Goal: Information Seeking & Learning: Learn about a topic

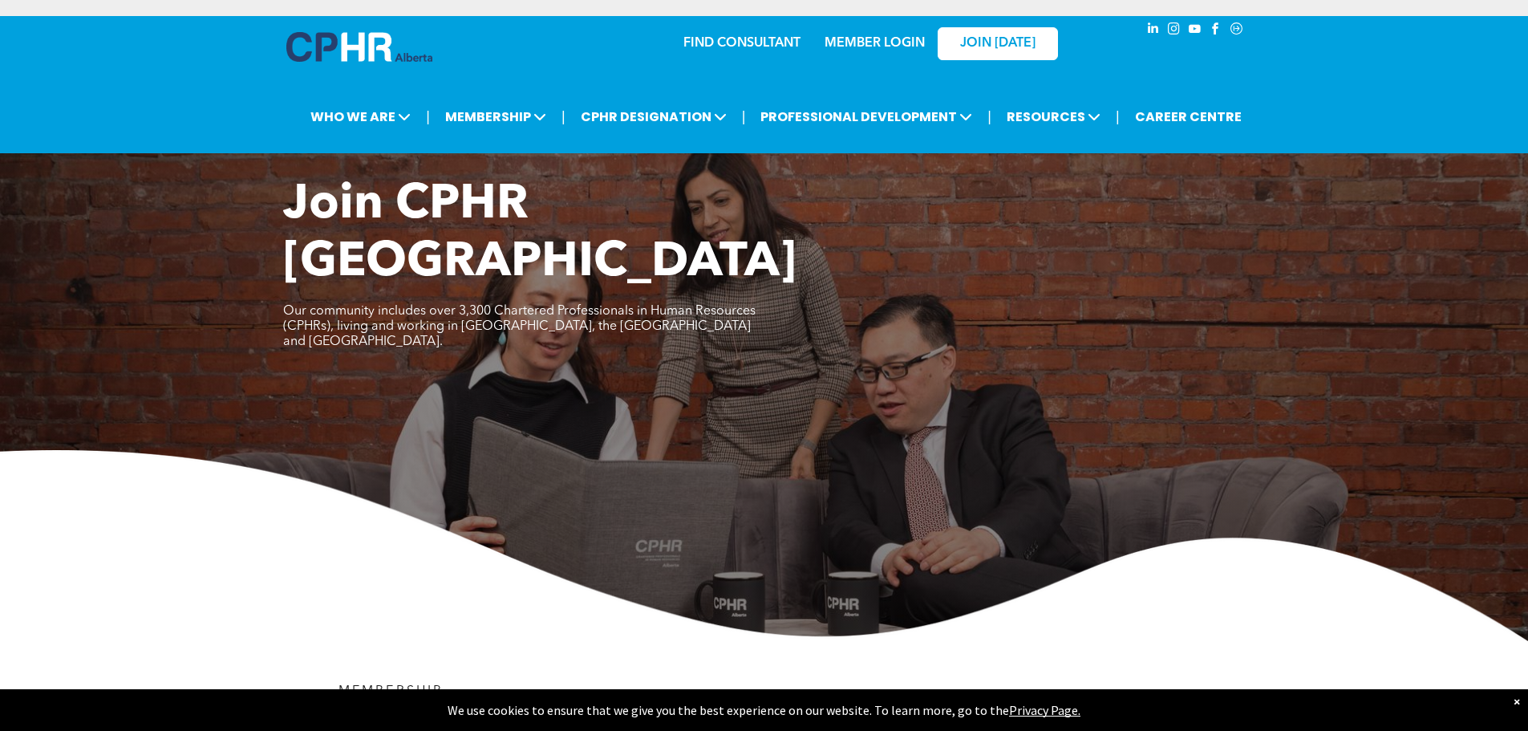
click at [215, 489] on img at bounding box center [764, 545] width 1528 height 191
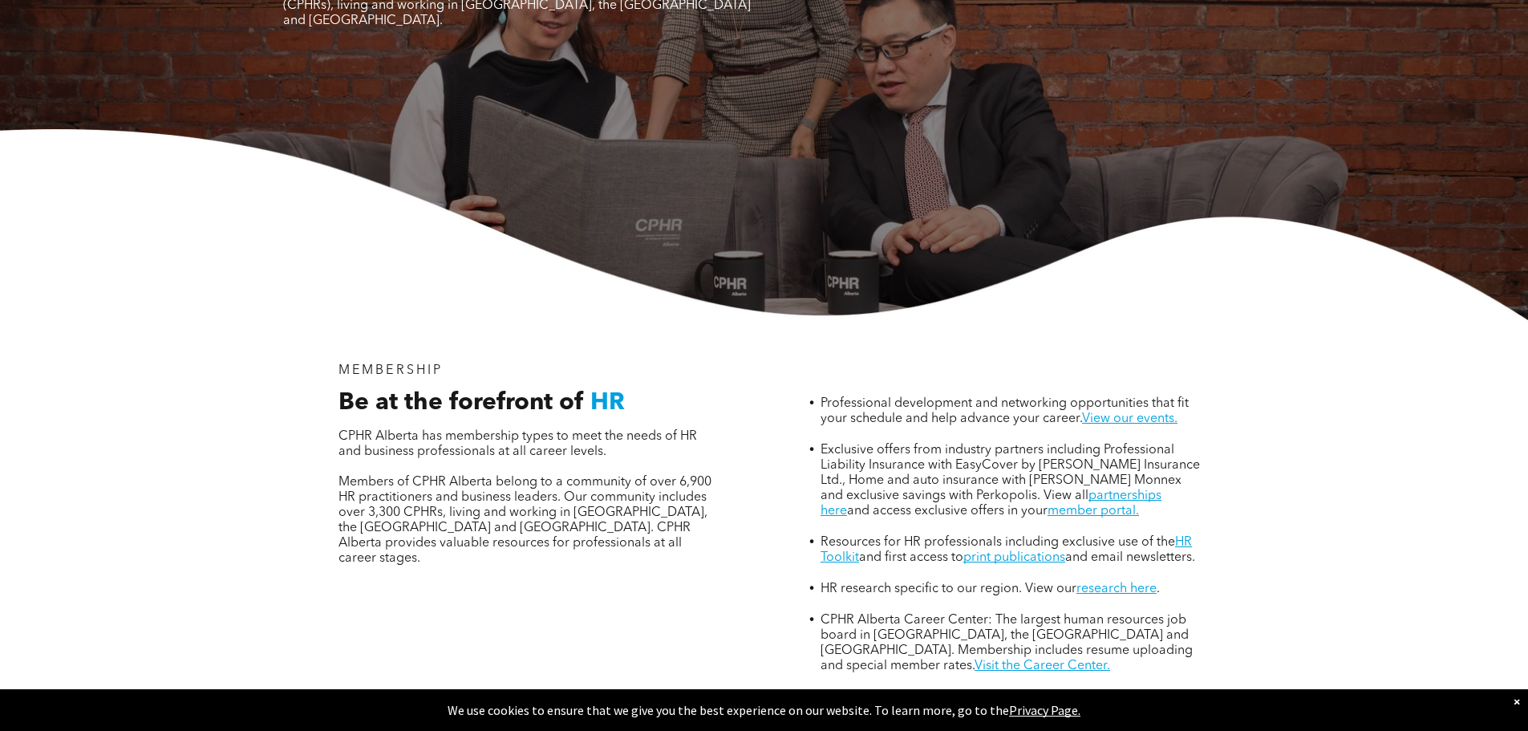
scroll to position [353, 0]
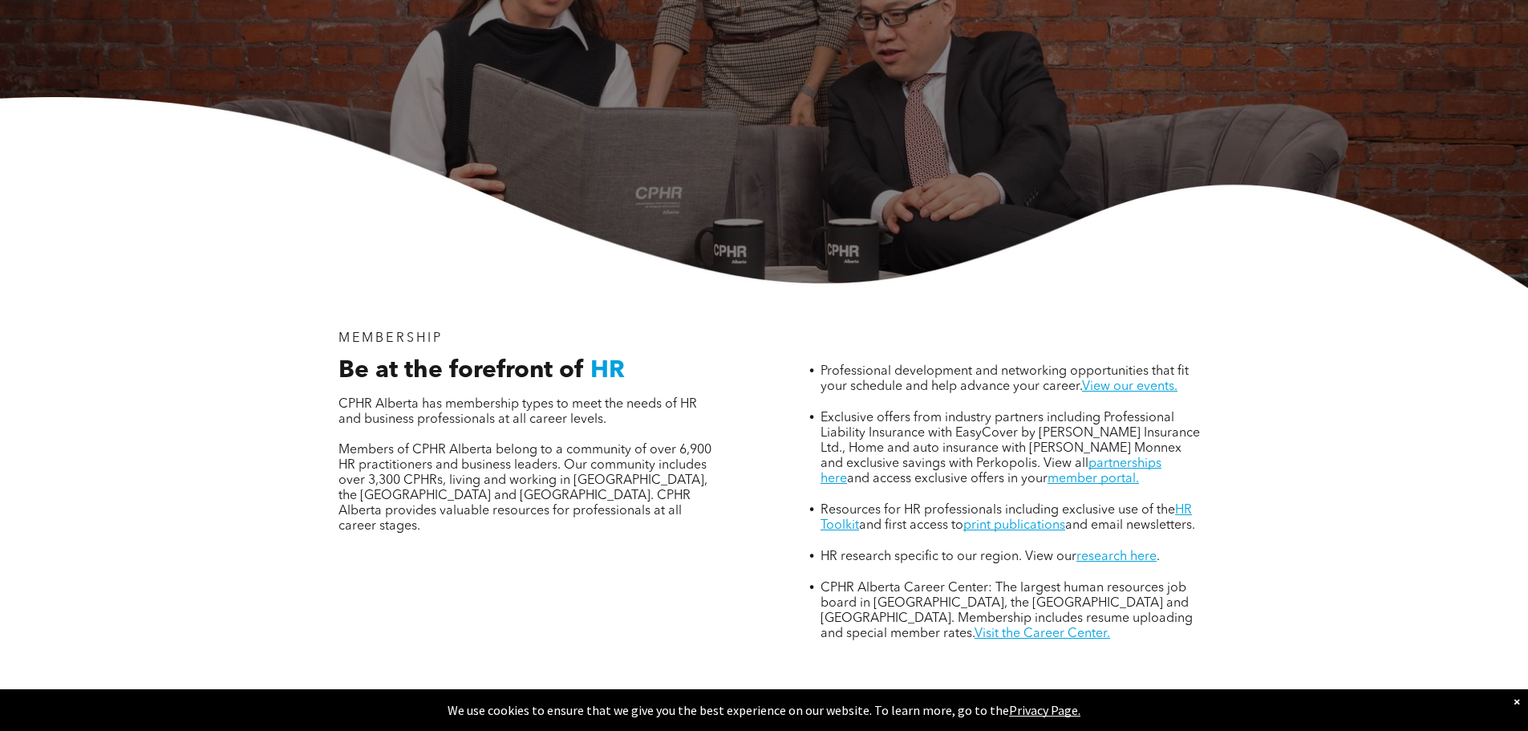
click at [1083, 619] on div "MEMBERSHIP Be at the forefront of HR CPHR Alberta has membership types to meet …" at bounding box center [764, 532] width 962 height 489
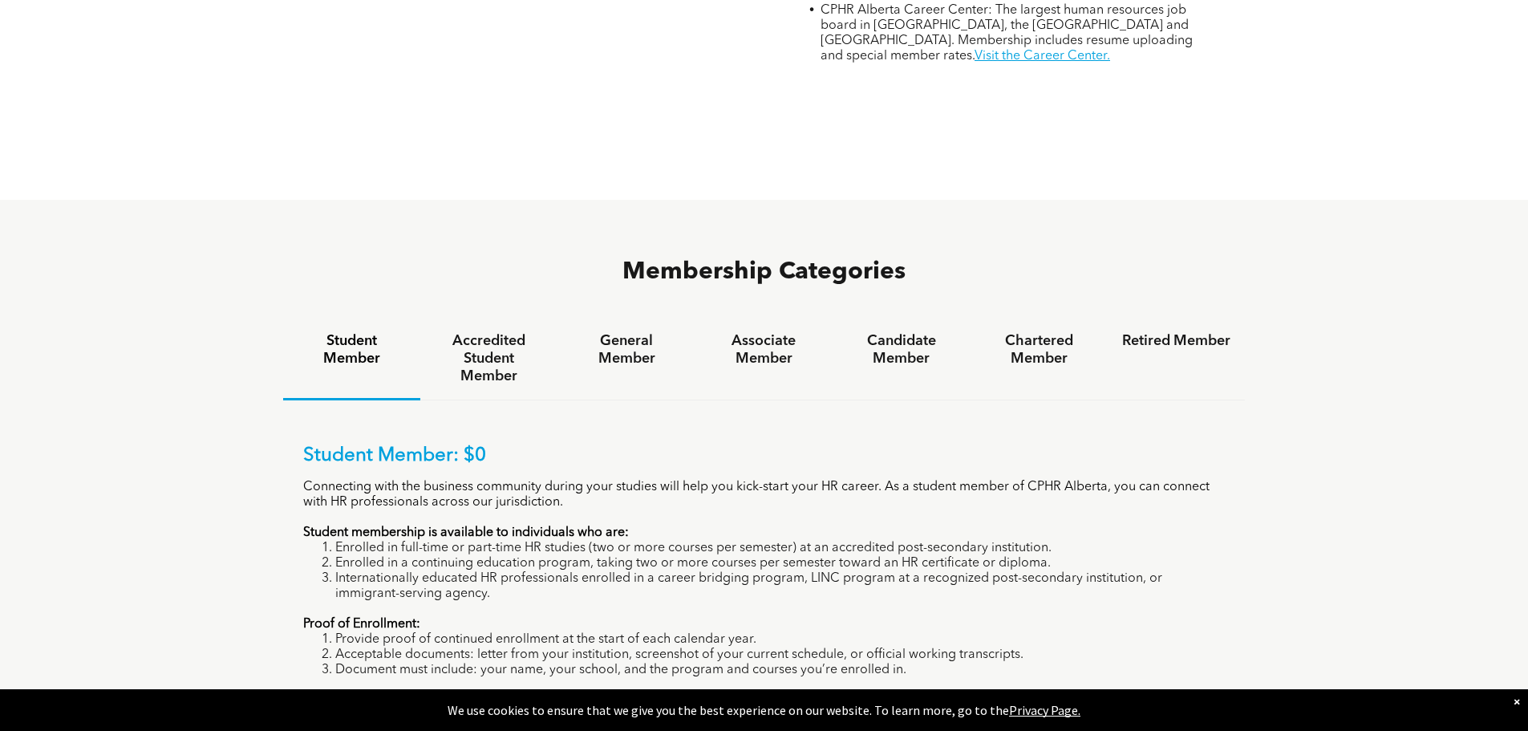
scroll to position [1059, 0]
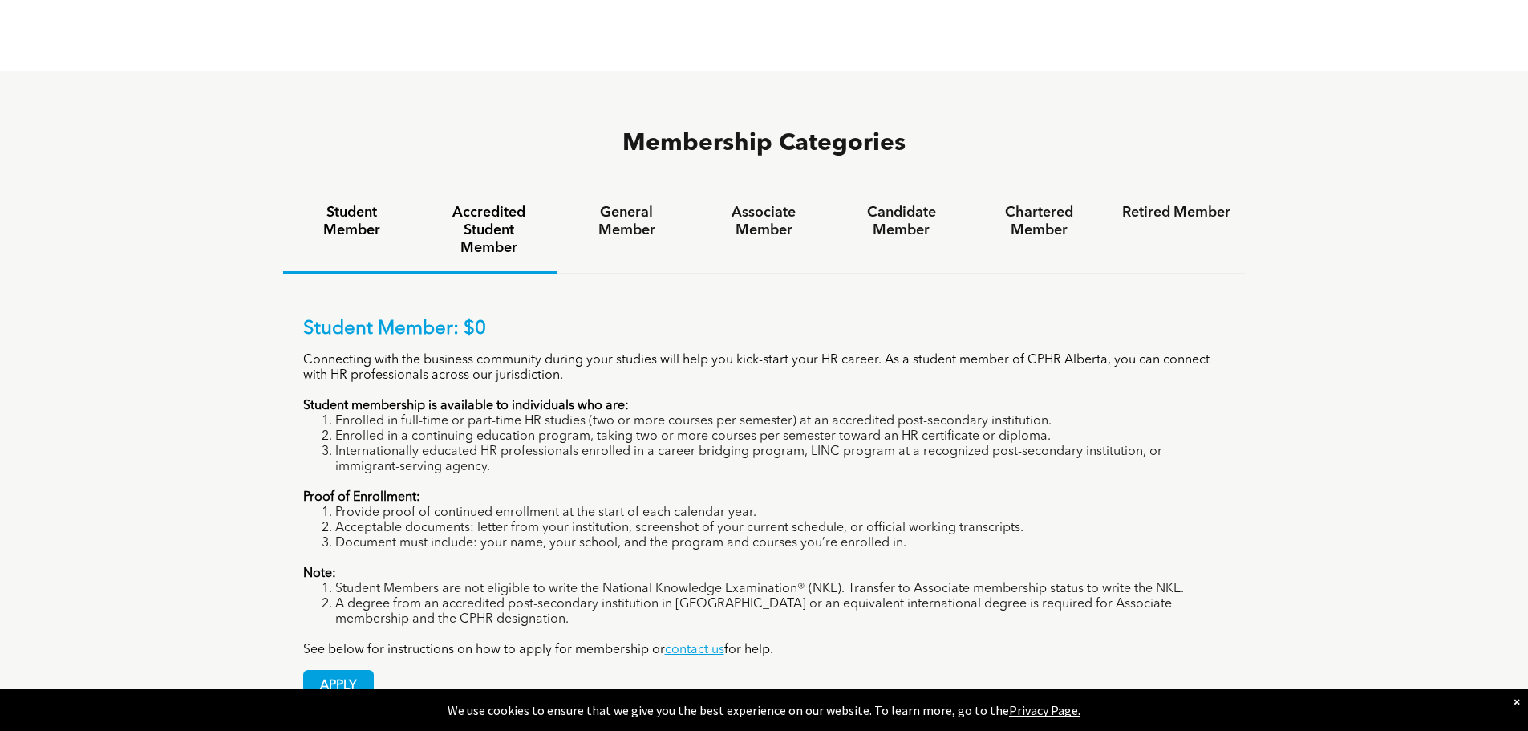
click at [496, 204] on h4 "Accredited Student Member" at bounding box center [489, 230] width 108 height 53
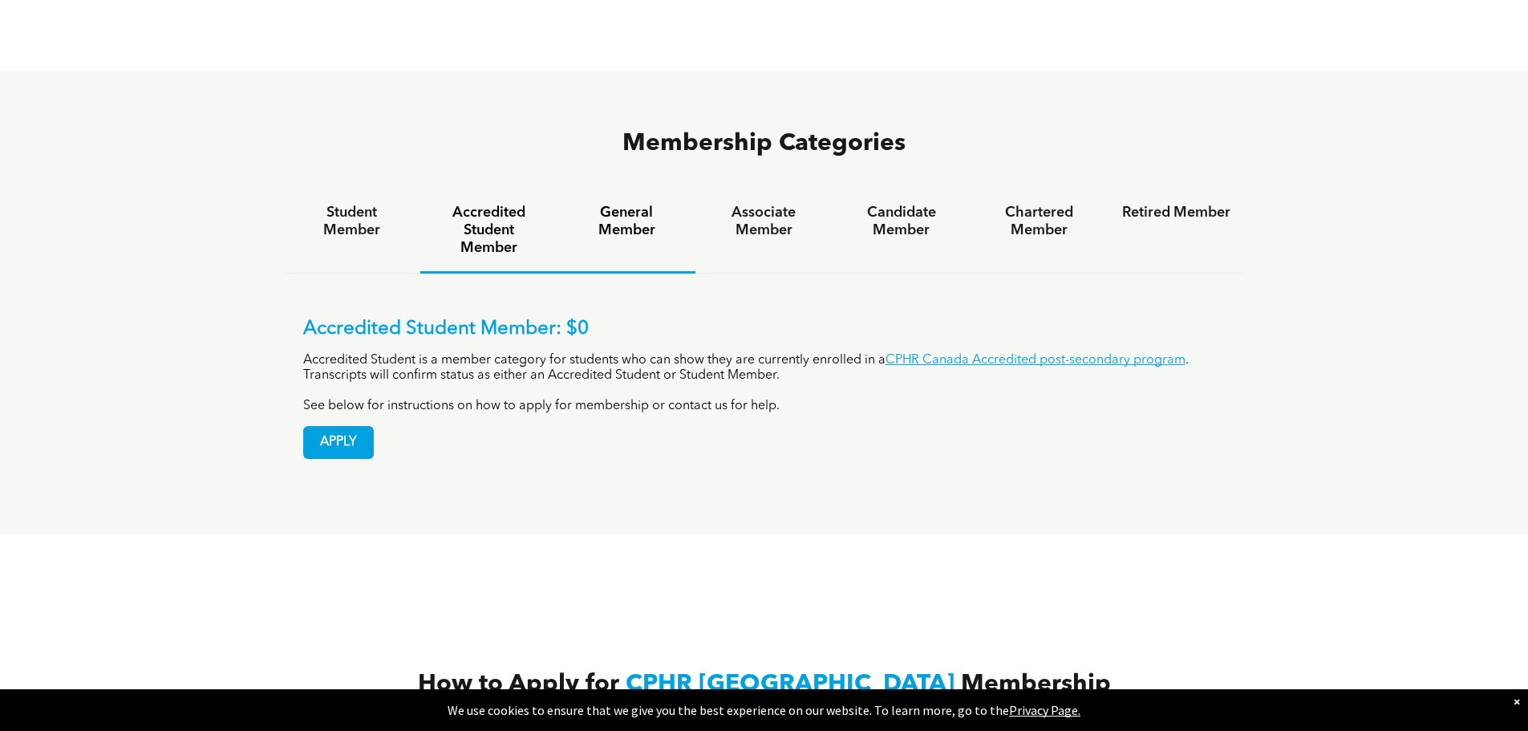
click at [635, 204] on h4 "General Member" at bounding box center [626, 221] width 108 height 35
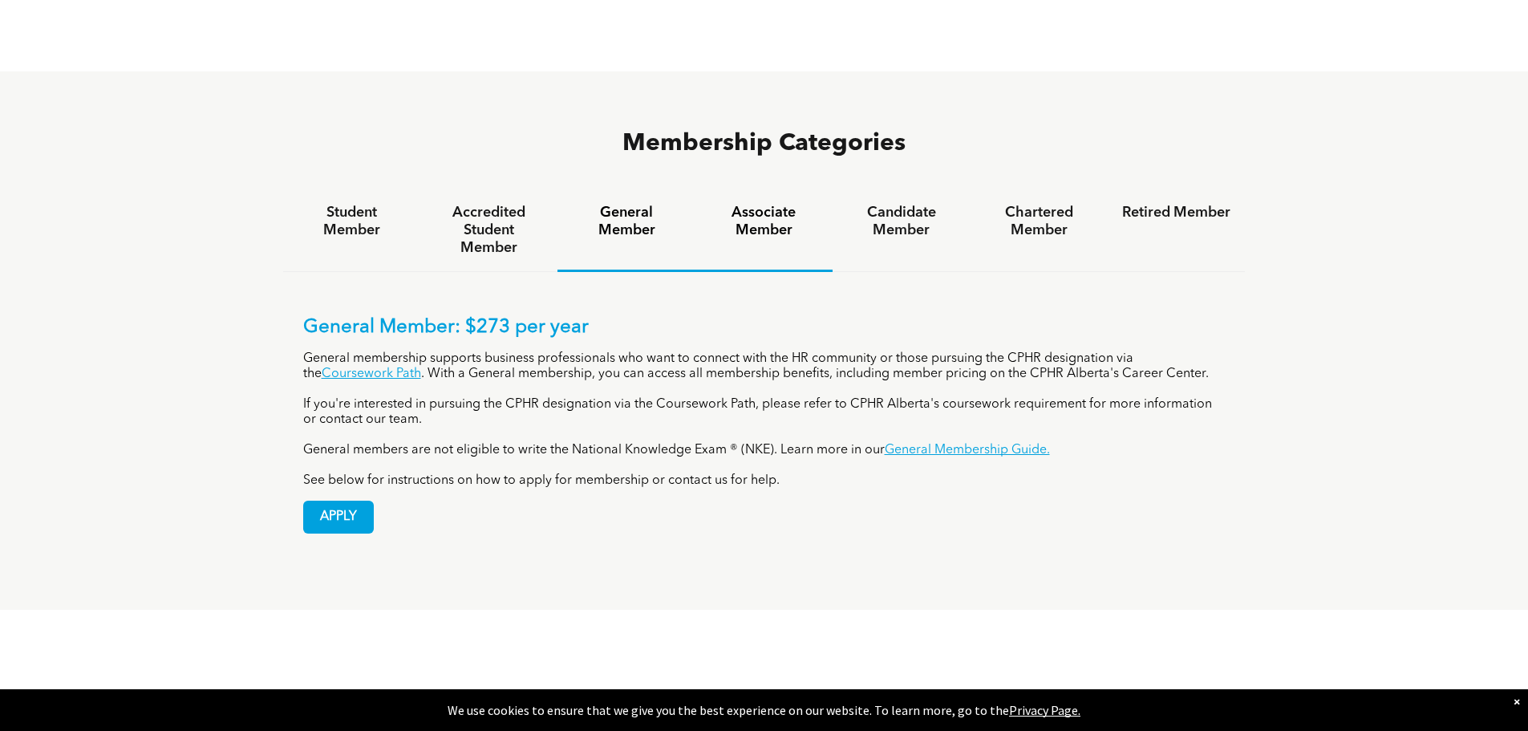
click at [758, 189] on div "Associate Member" at bounding box center [763, 230] width 137 height 83
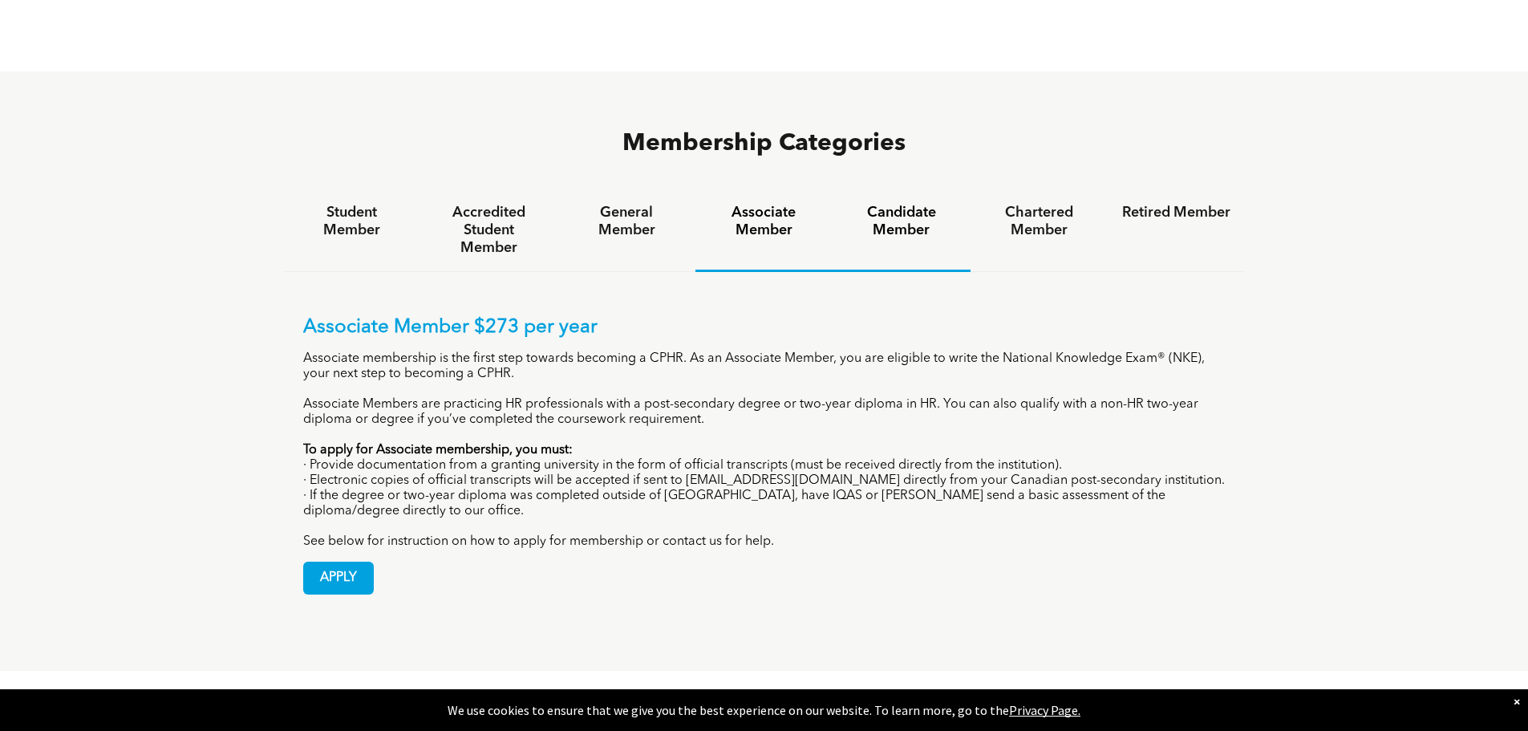
click at [913, 204] on h4 "Candidate Member" at bounding box center [901, 221] width 108 height 35
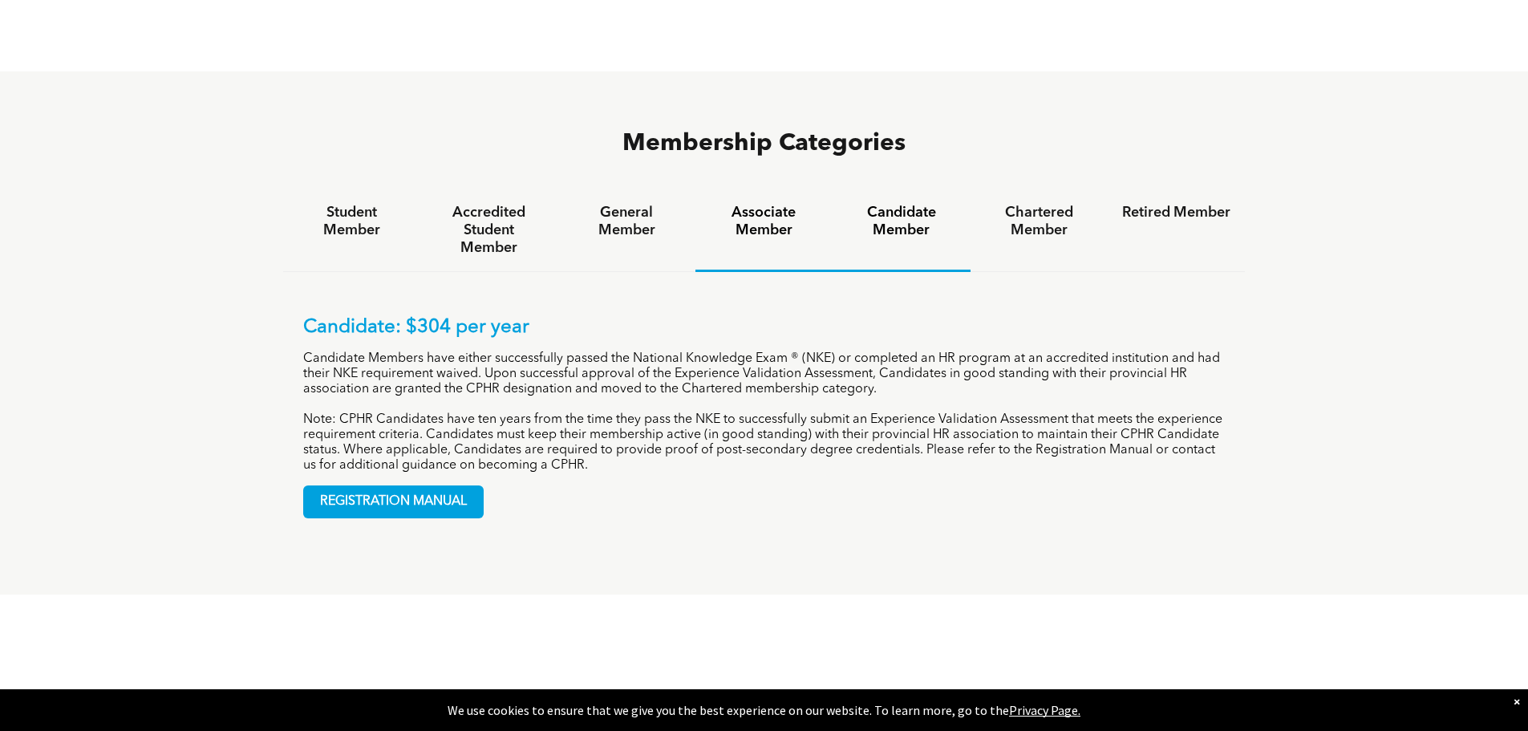
click at [749, 189] on div "Associate Member" at bounding box center [763, 230] width 137 height 83
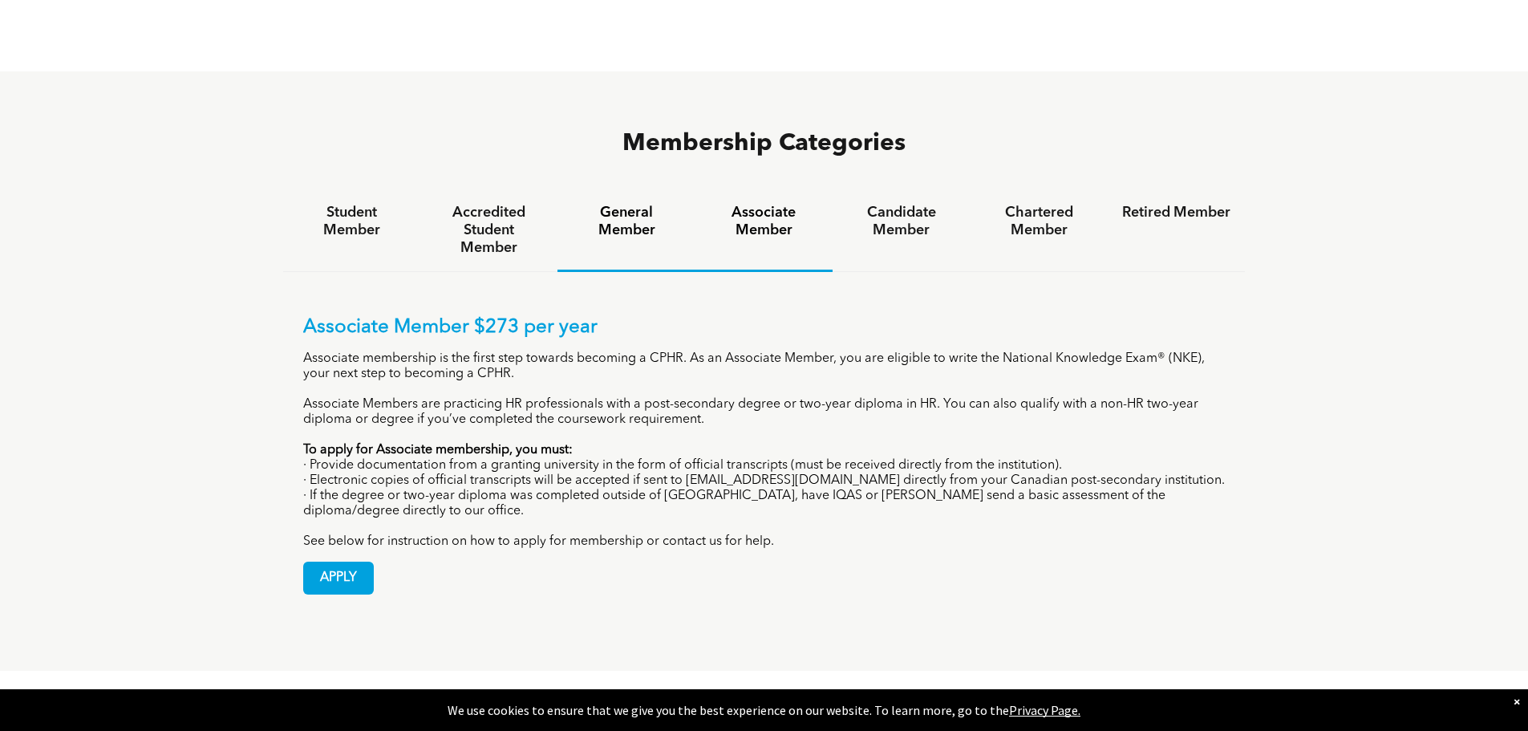
click at [630, 204] on h4 "General Member" at bounding box center [626, 221] width 108 height 35
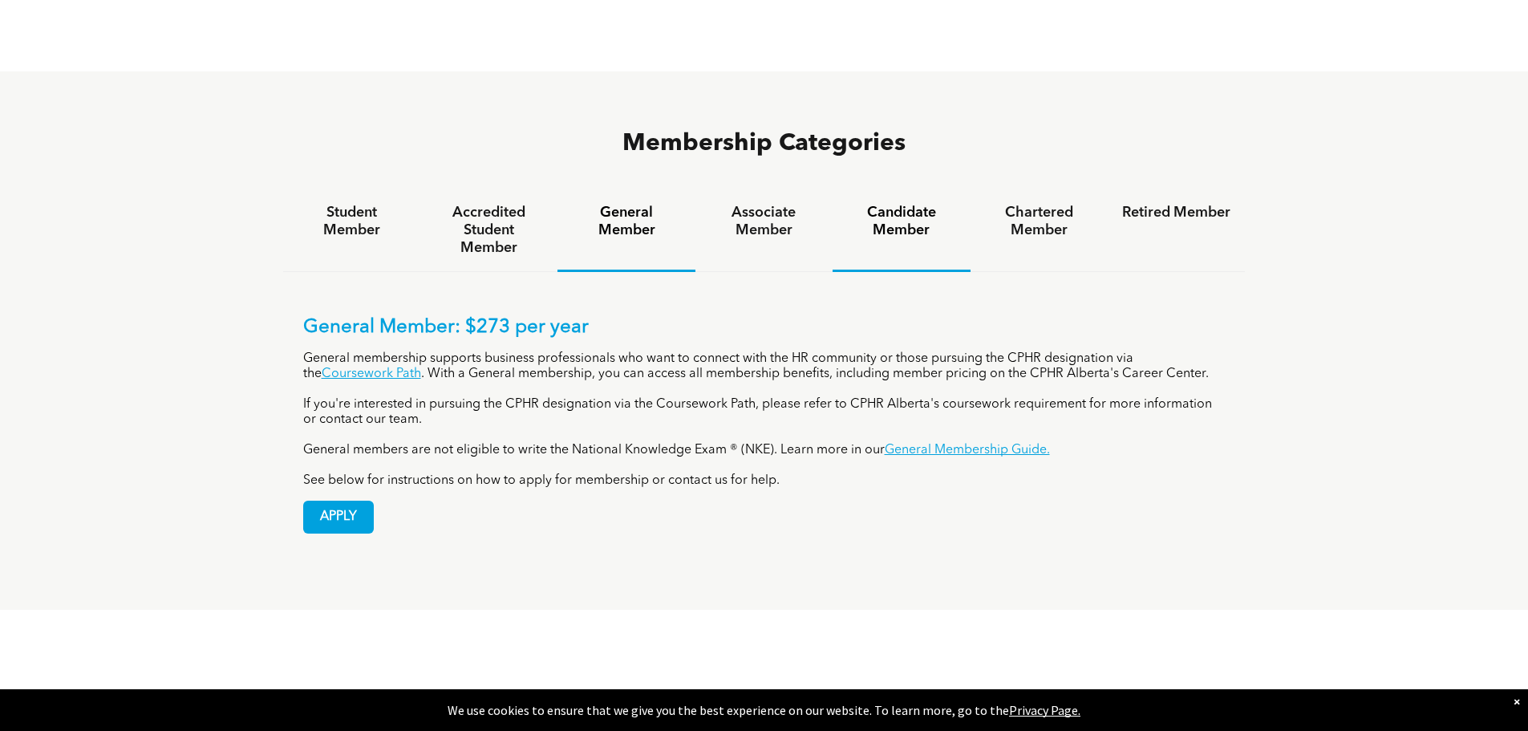
click at [867, 204] on h4 "Candidate Member" at bounding box center [901, 221] width 108 height 35
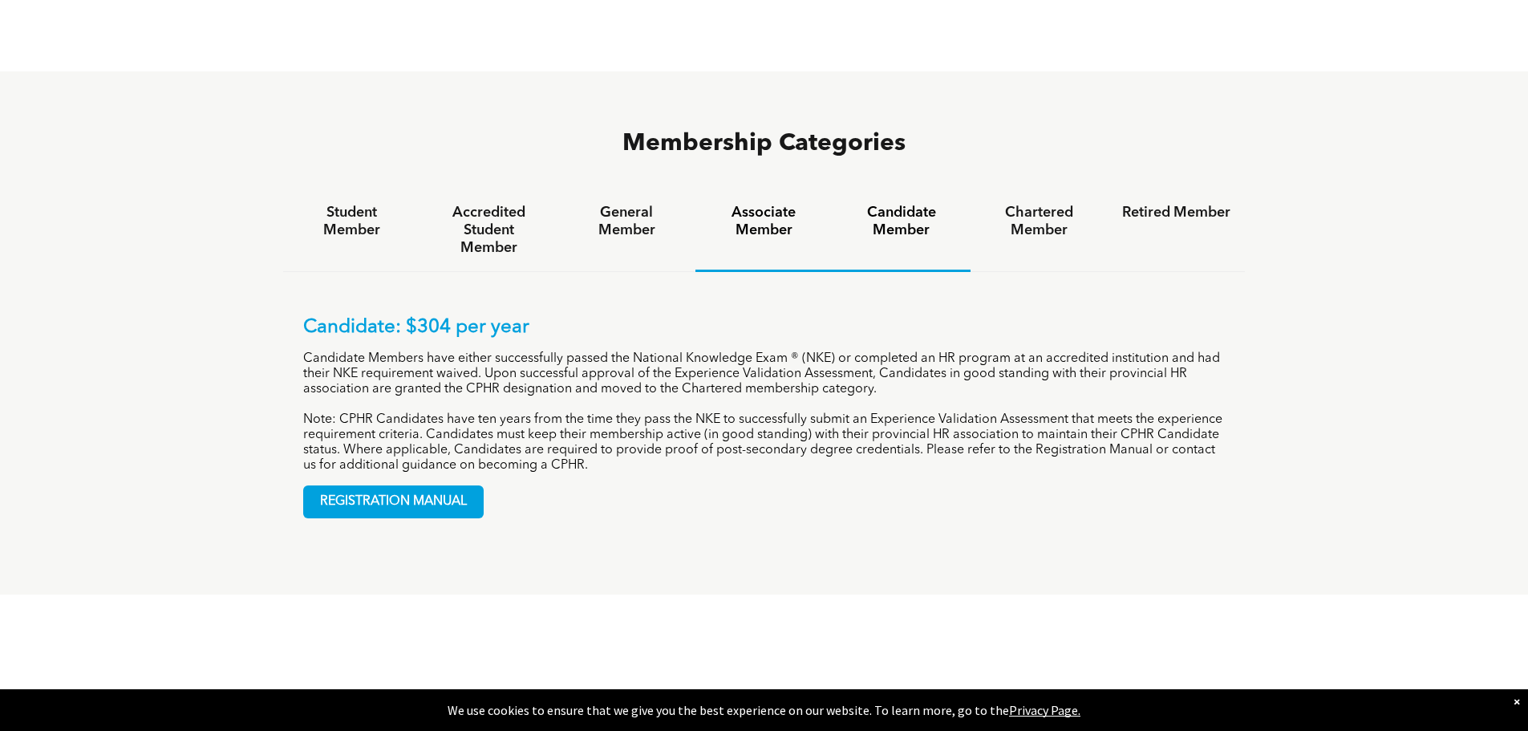
click at [762, 204] on h4 "Associate Member" at bounding box center [764, 221] width 108 height 35
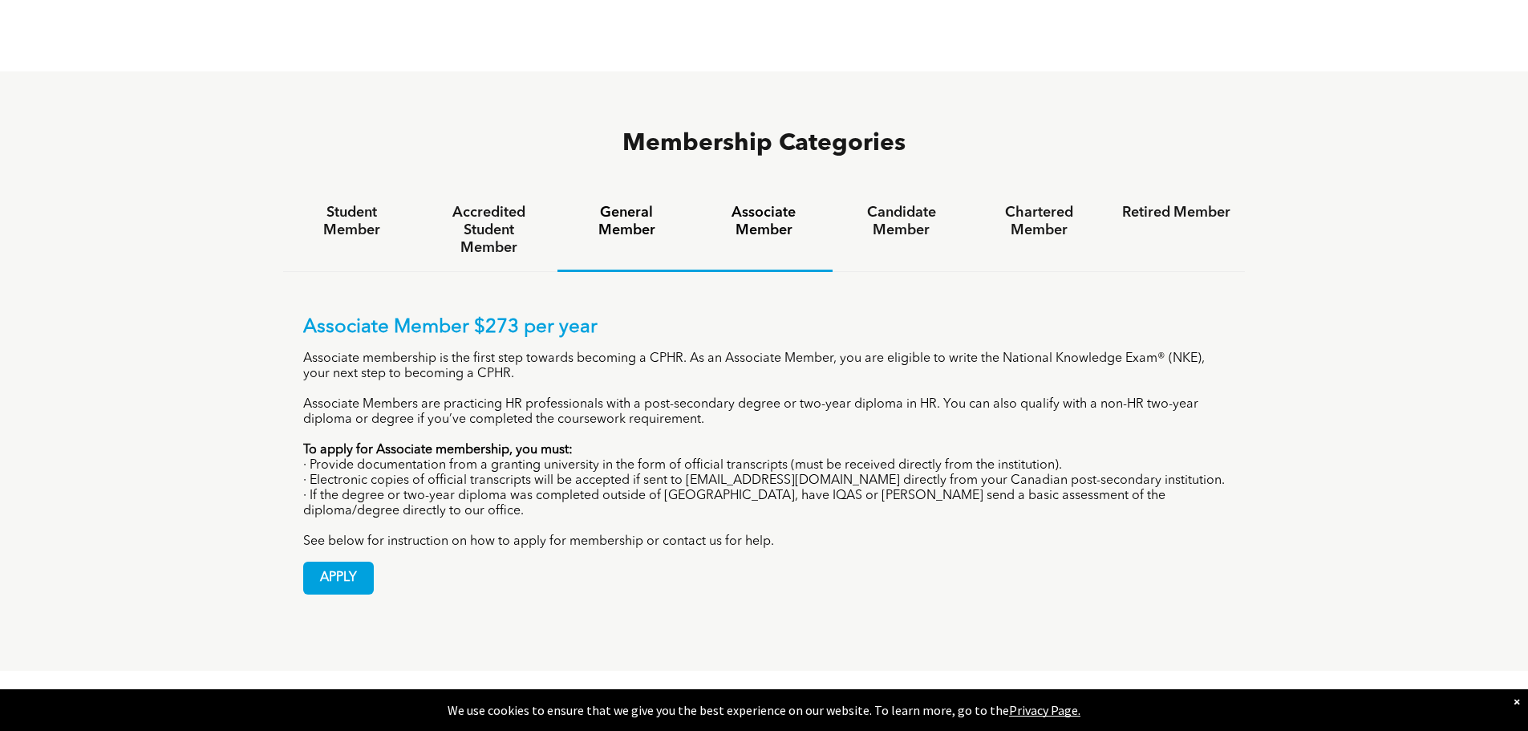
click at [638, 189] on div "General Member" at bounding box center [625, 230] width 137 height 83
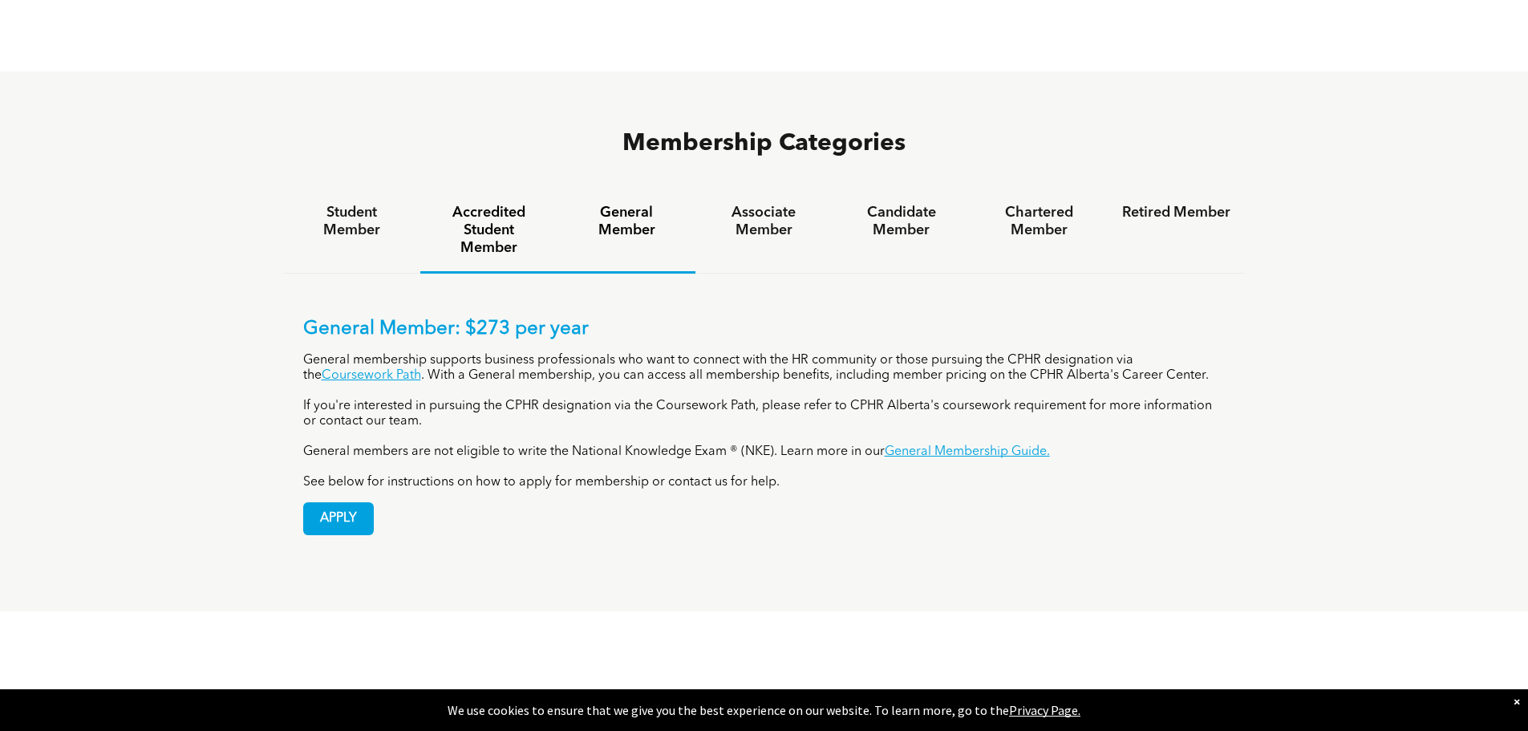
click at [492, 204] on h4 "Accredited Student Member" at bounding box center [489, 230] width 108 height 53
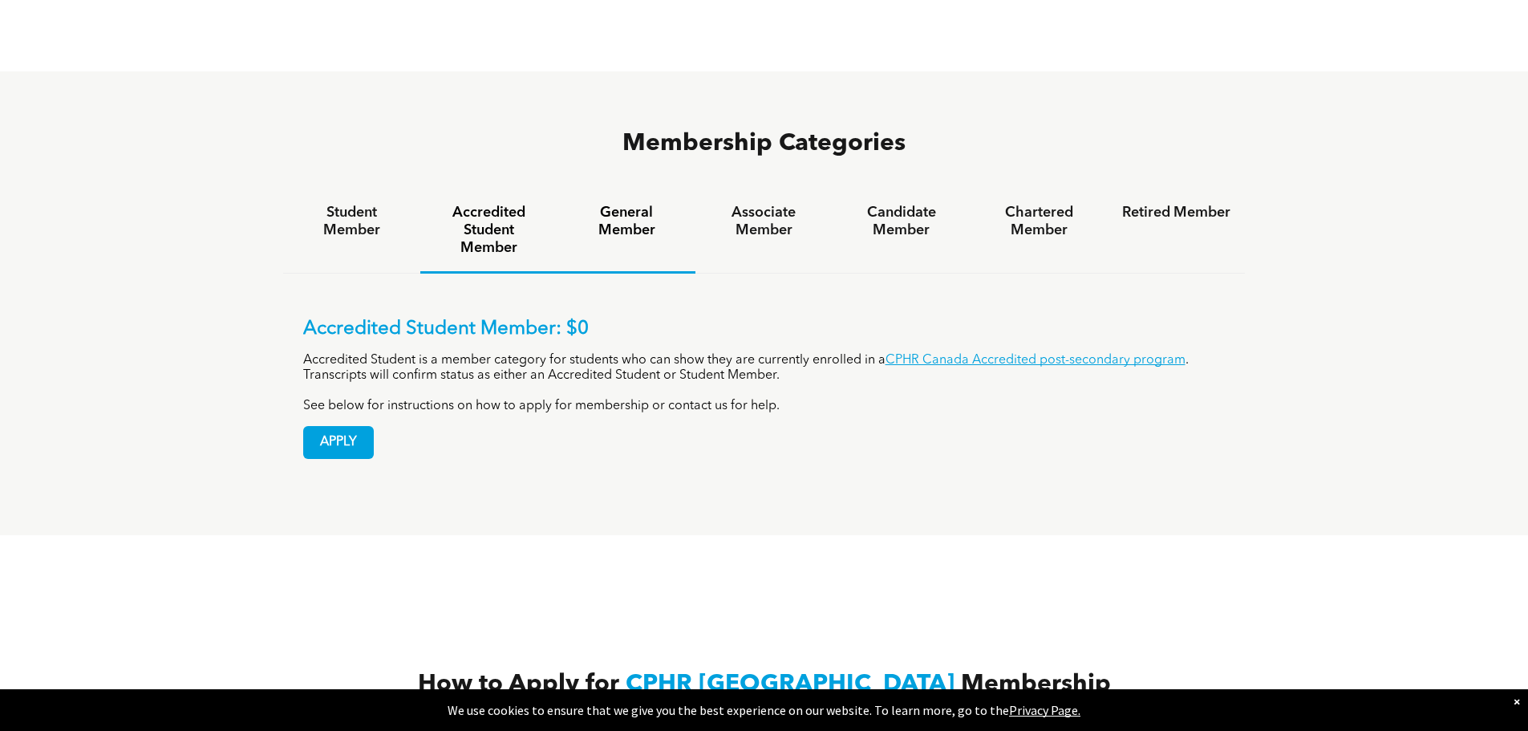
click at [642, 204] on h4 "General Member" at bounding box center [626, 221] width 108 height 35
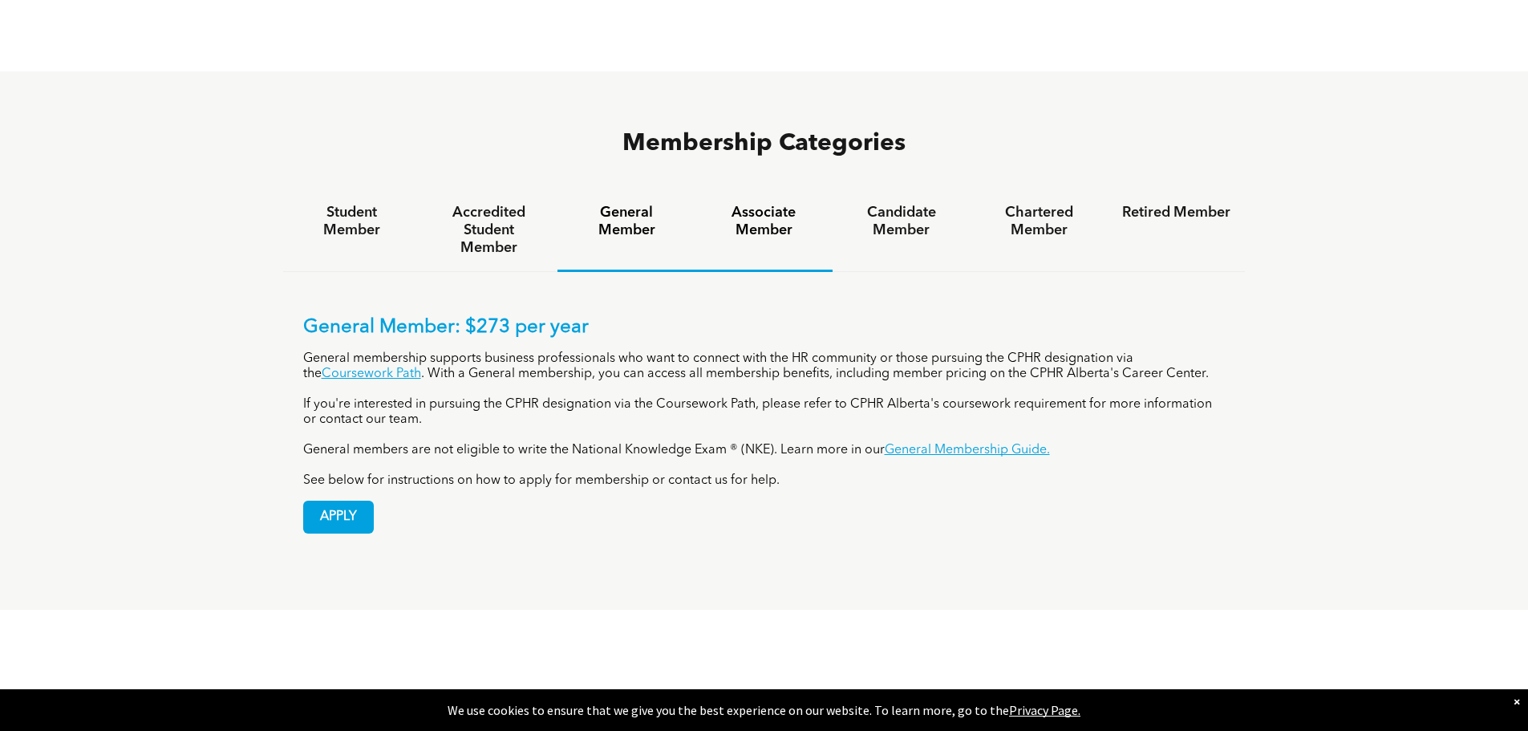
click at [783, 204] on h4 "Associate Member" at bounding box center [764, 221] width 108 height 35
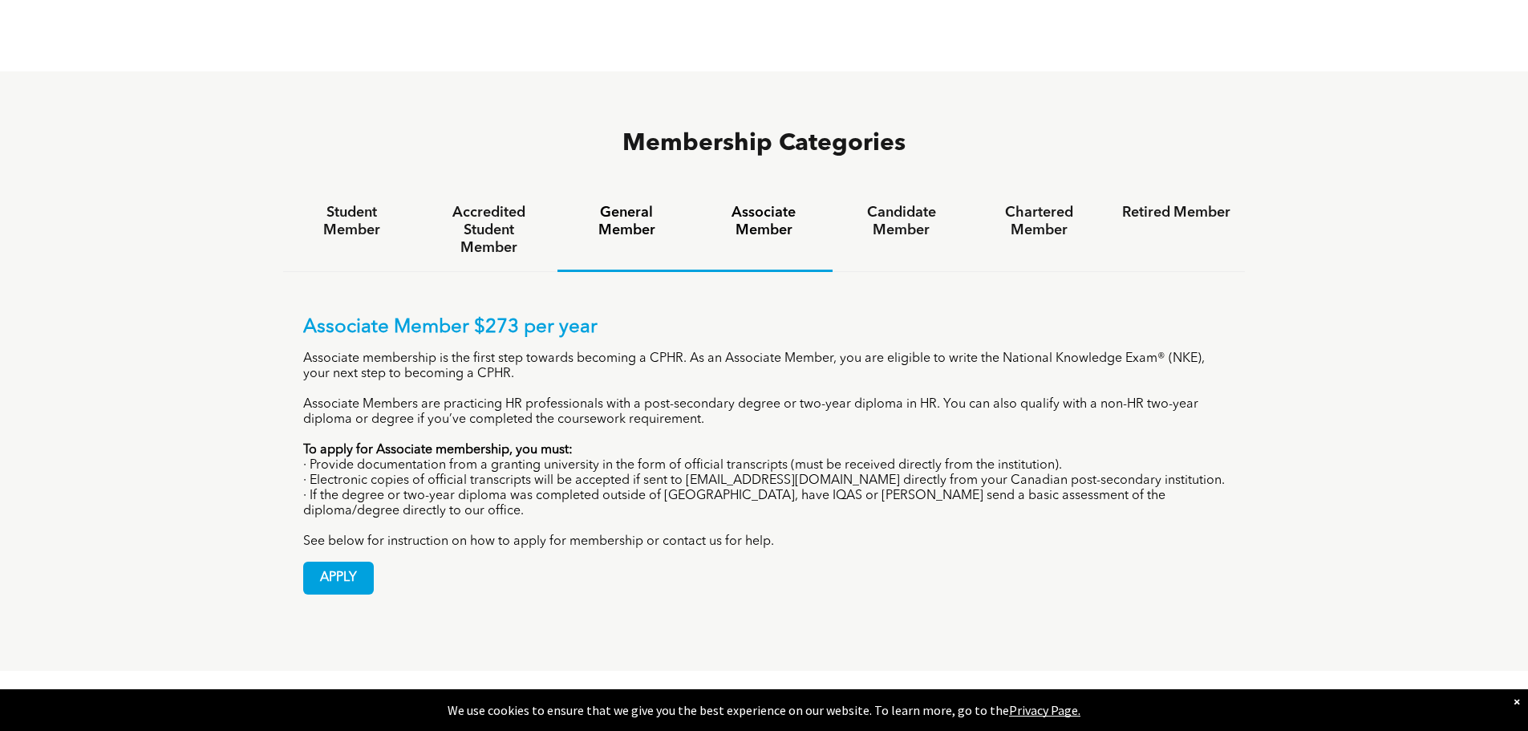
click at [634, 204] on h4 "General Member" at bounding box center [626, 221] width 108 height 35
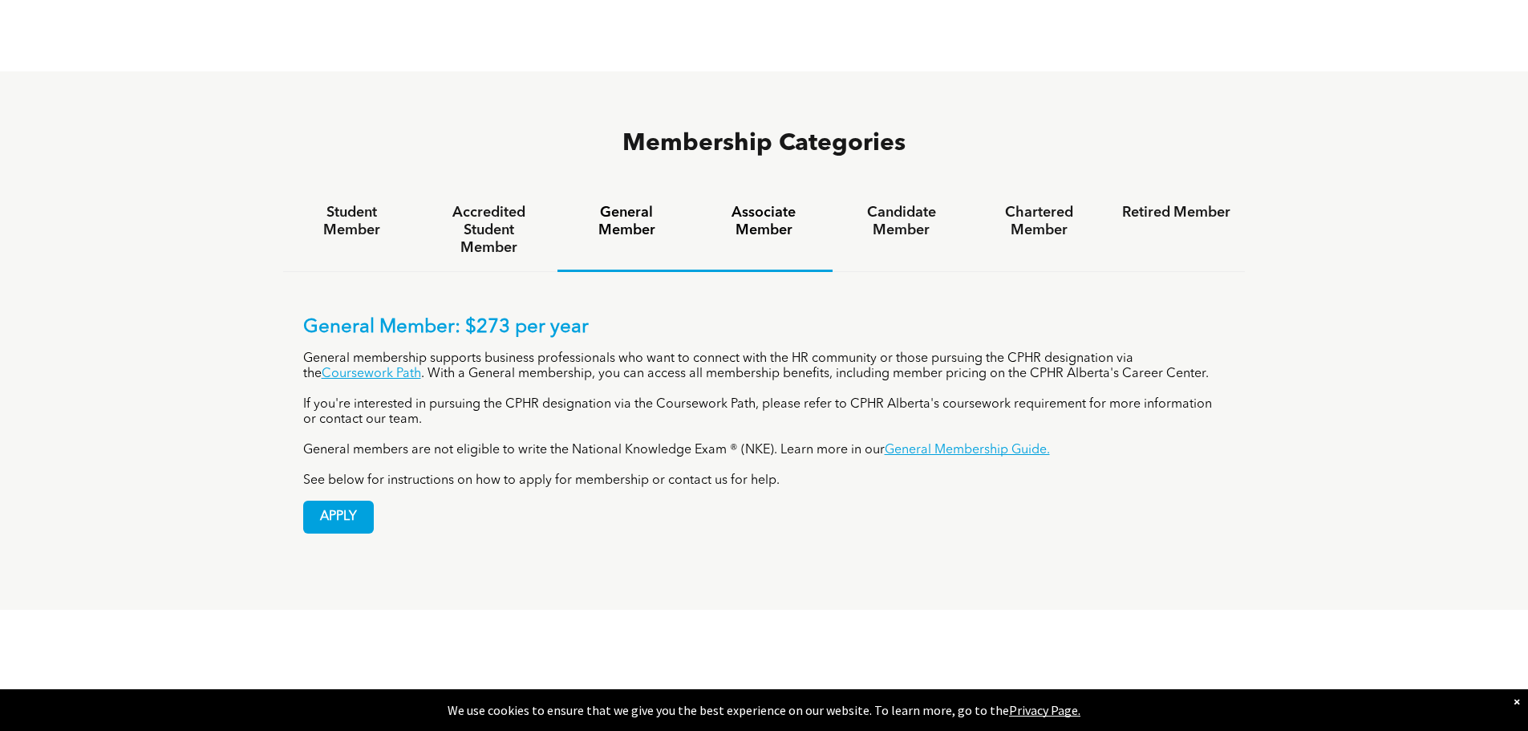
click at [762, 204] on h4 "Associate Member" at bounding box center [764, 221] width 108 height 35
